Goal: Task Accomplishment & Management: Manage account settings

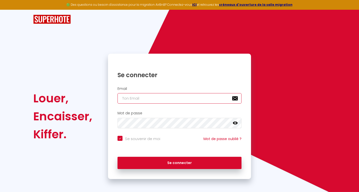
type input "[EMAIL_ADDRESS][DOMAIN_NAME]"
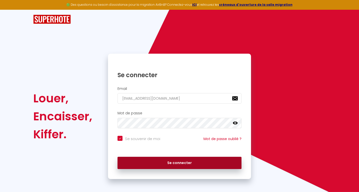
click at [156, 161] on button "Se connecter" at bounding box center [180, 163] width 124 height 13
checkbox input "true"
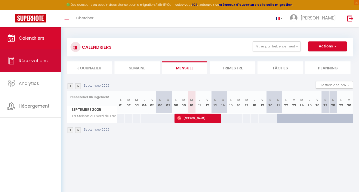
click at [47, 60] on span "Réservations" at bounding box center [33, 61] width 29 height 6
select select "not_cancelled"
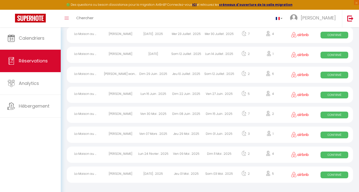
scroll to position [130, 0]
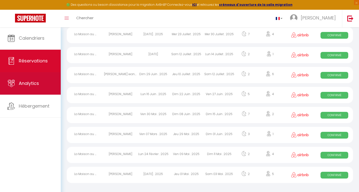
click at [33, 83] on span "Analytics" at bounding box center [29, 83] width 20 height 6
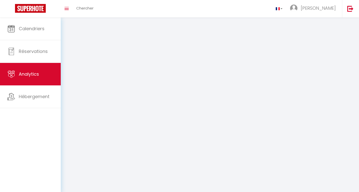
select select "2025"
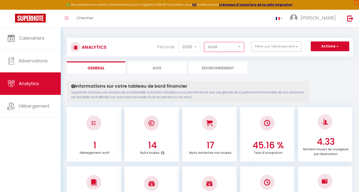
select select "7"
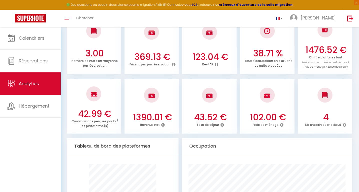
scroll to position [154, 0]
